Goal: Task Accomplishment & Management: Manage account settings

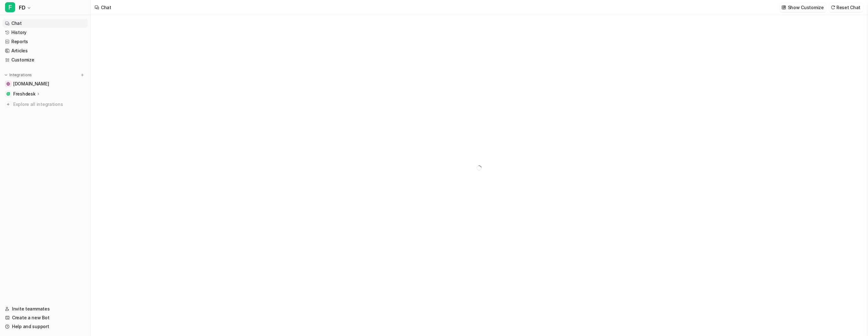
type textarea "**********"
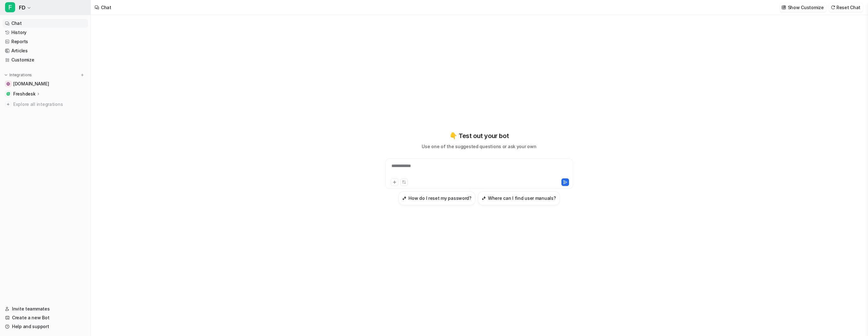
click at [21, 8] on span "FD" at bounding box center [22, 7] width 6 height 9
click at [20, 70] on link "Settings" at bounding box center [50, 68] width 87 height 10
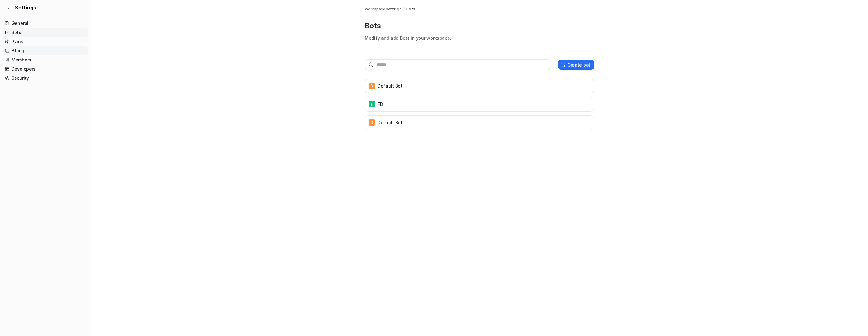
click at [17, 52] on link "Billing" at bounding box center [45, 50] width 85 height 9
click at [49, 52] on link "Billing" at bounding box center [45, 50] width 85 height 9
click at [25, 49] on link "Billing" at bounding box center [45, 50] width 85 height 9
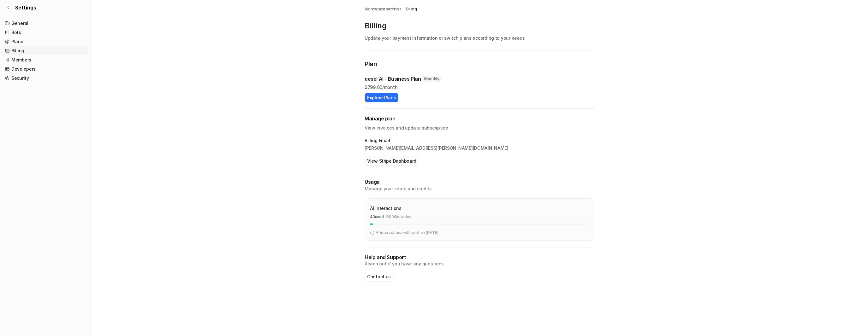
click at [378, 159] on button "View Stripe Dashboard" at bounding box center [392, 160] width 54 height 9
